Goal: Check status

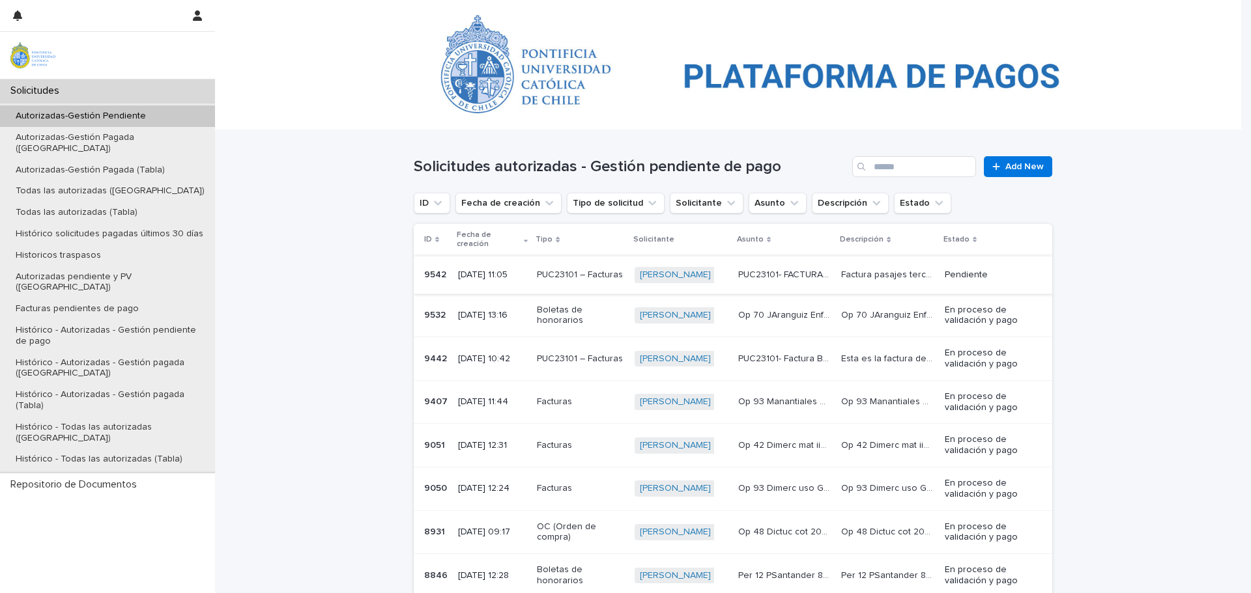
scroll to position [130, 0]
click at [139, 114] on p "Autorizadas-Gestión Pendiente" at bounding box center [80, 116] width 151 height 11
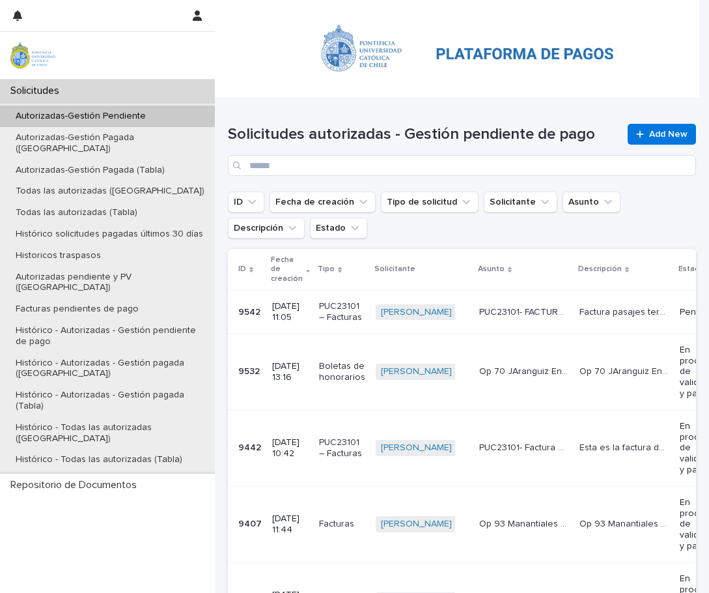
drag, startPoint x: 619, startPoint y: 58, endPoint x: 644, endPoint y: 58, distance: 24.8
click at [644, 58] on div at bounding box center [457, 48] width 485 height 98
